Goal: Transaction & Acquisition: Purchase product/service

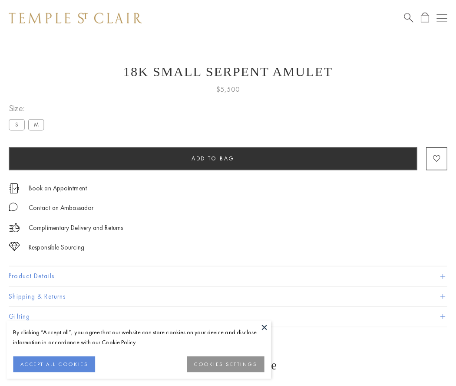
scroll to position [35, 0]
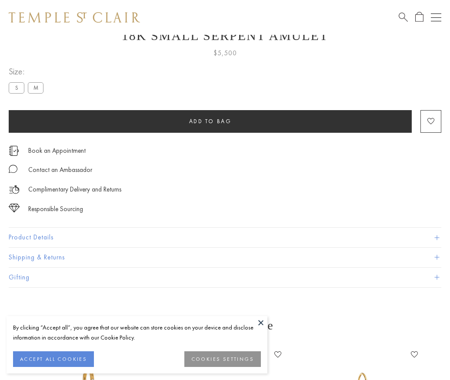
click at [210, 121] on span "Add to bag" at bounding box center [210, 120] width 43 height 7
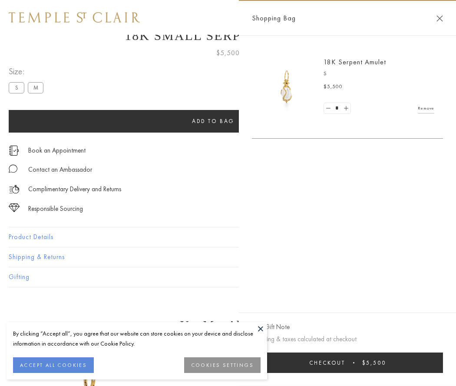
click at [353, 363] on button "Checkout $5,500" at bounding box center [347, 363] width 191 height 20
